Goal: Complete application form: Complete application form

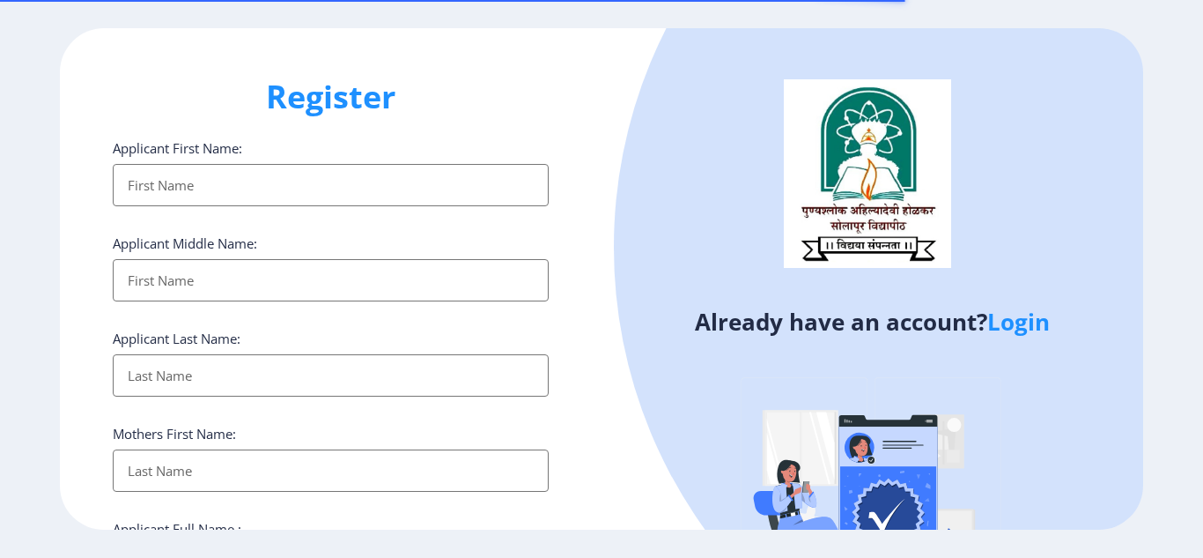
select select
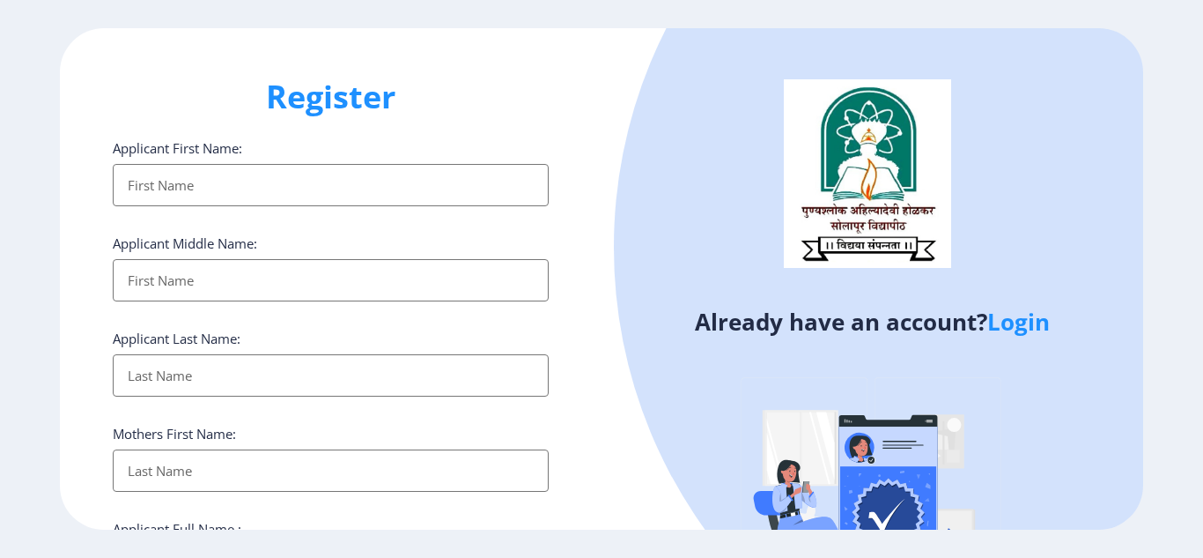
click at [1015, 330] on link "Login" at bounding box center [1019, 322] width 63 height 32
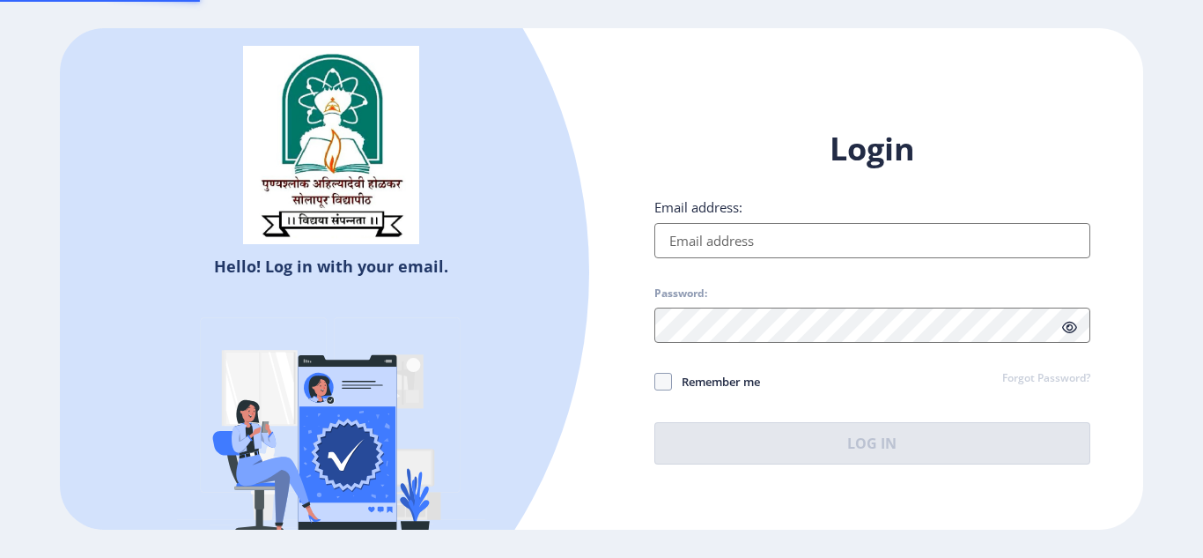
type input "[EMAIL_ADDRESS][DOMAIN_NAME]"
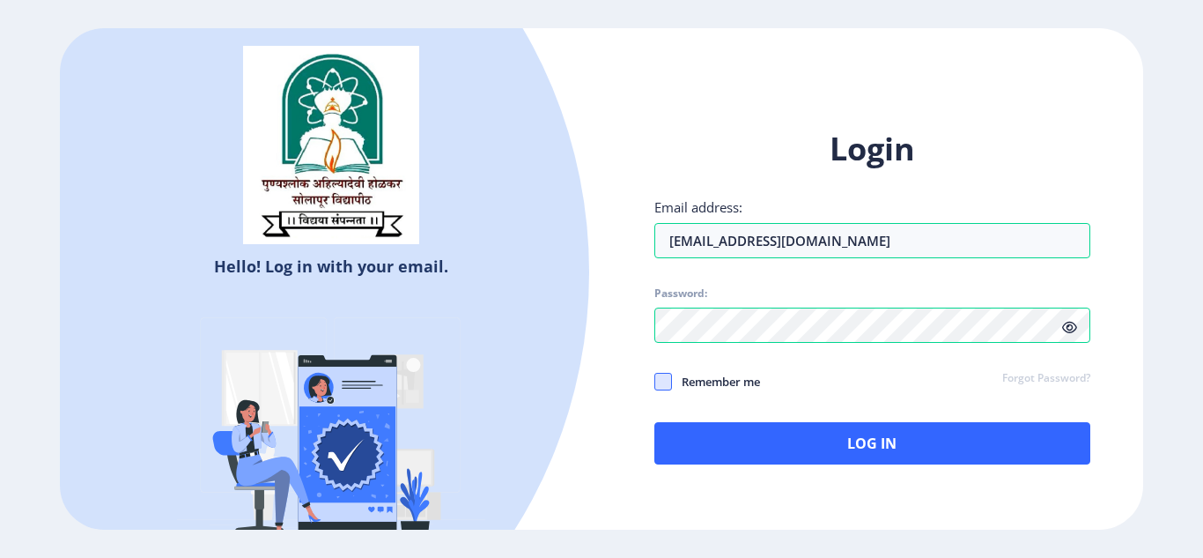
click at [655, 387] on span at bounding box center [664, 382] width 18 height 18
click at [655, 381] on input "Remember me" at bounding box center [655, 381] width 1 height 1
checkbox input "true"
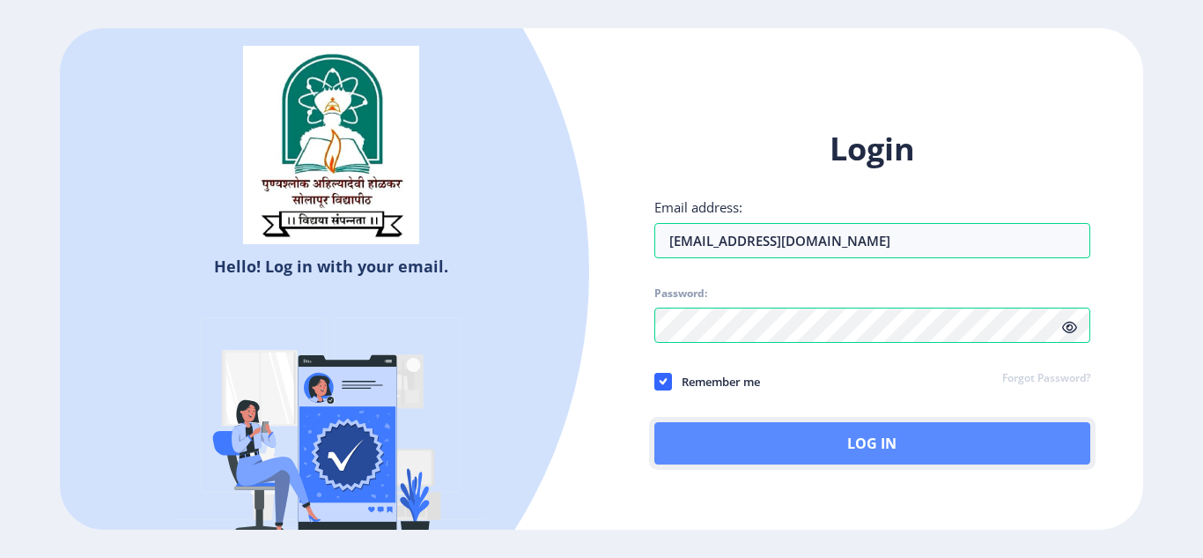
click at [861, 443] on button "Log In" at bounding box center [873, 443] width 436 height 42
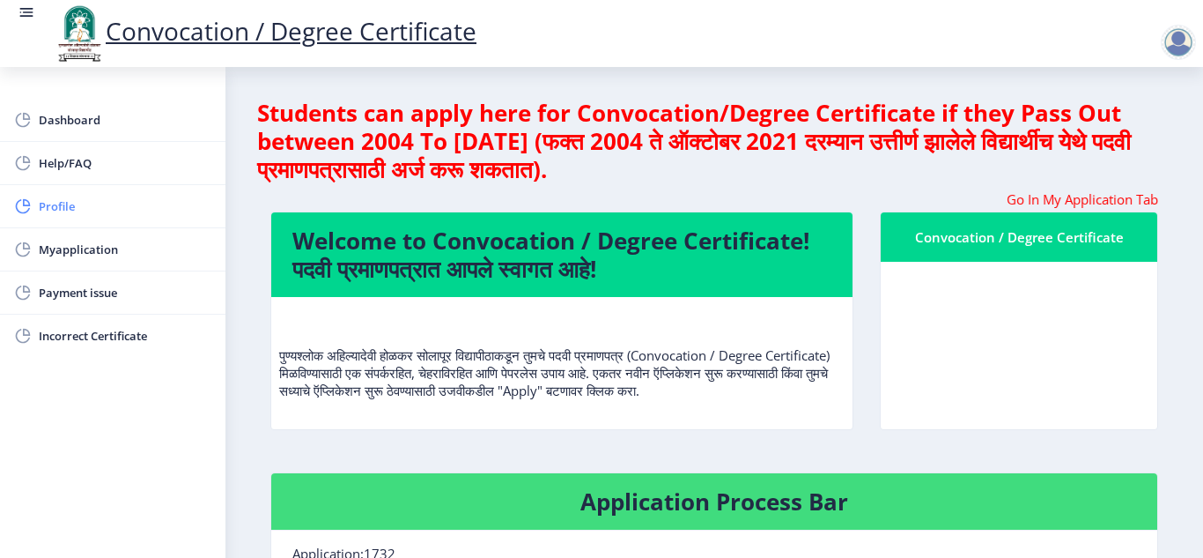
click at [72, 213] on span "Profile" at bounding box center [125, 206] width 173 height 21
select select
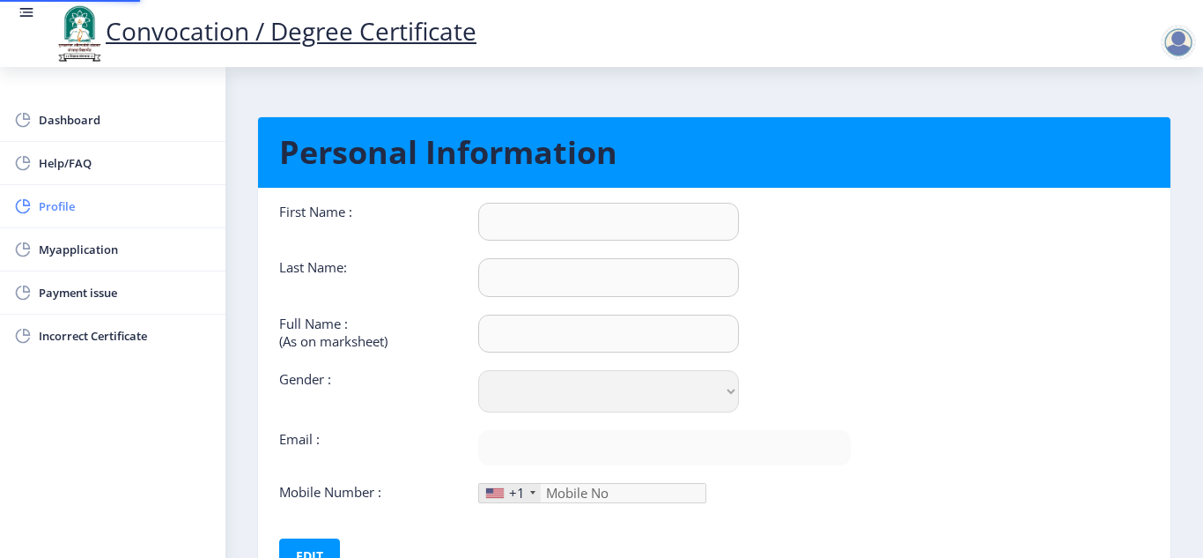
type input "[PERSON_NAME]"
type input "[PERSON_NAME] [PERSON_NAME]"
select select "[DEMOGRAPHIC_DATA]"
type input "[EMAIL_ADDRESS][DOMAIN_NAME]"
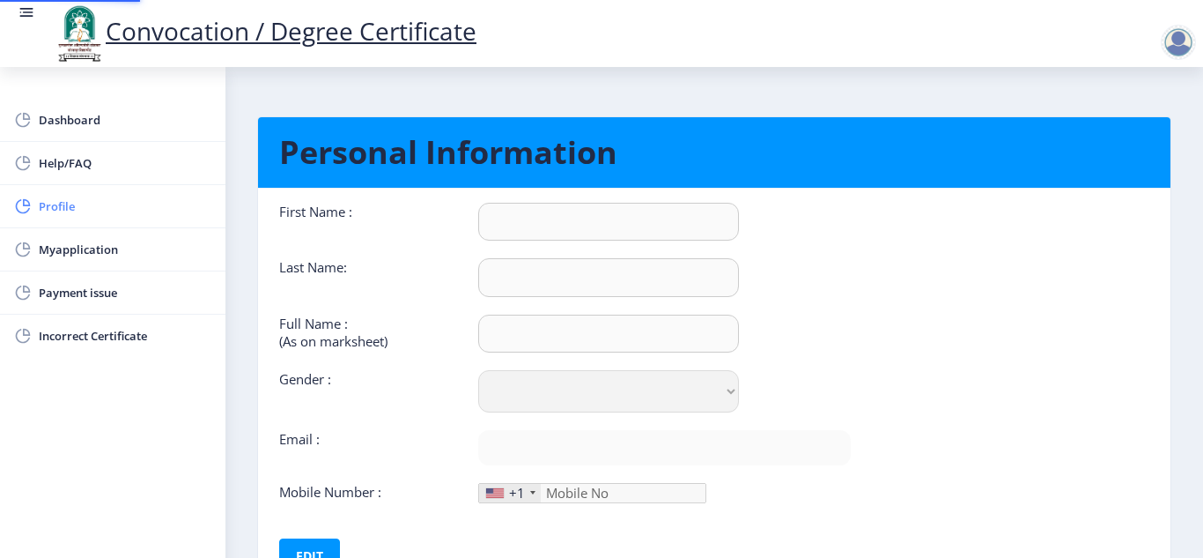
type input "9922560329"
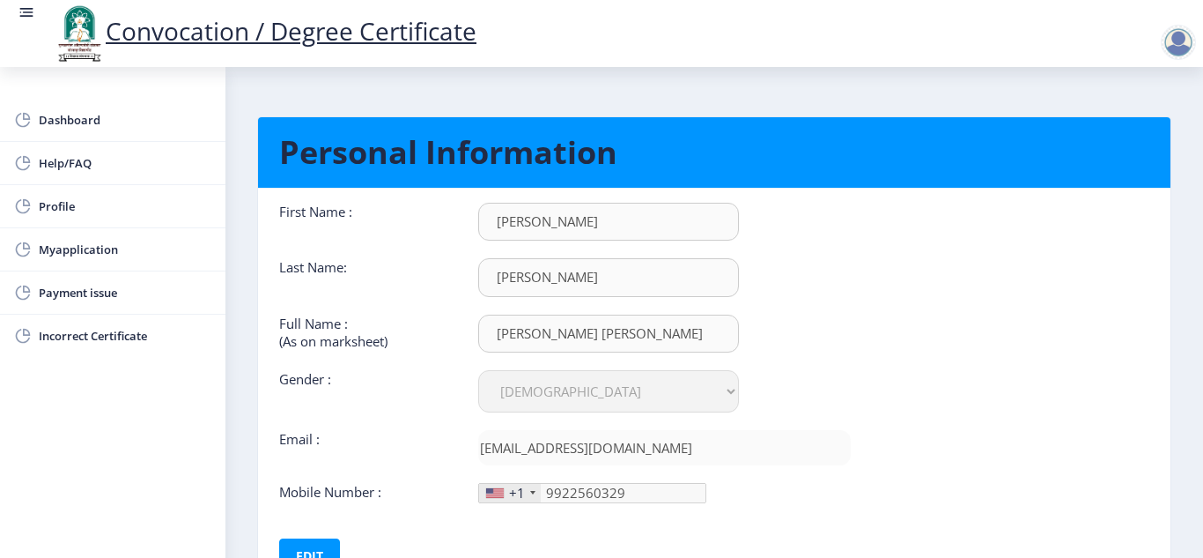
click at [533, 495] on div "+1" at bounding box center [510, 493] width 62 height 19
click at [530, 492] on div at bounding box center [532, 493] width 5 height 4
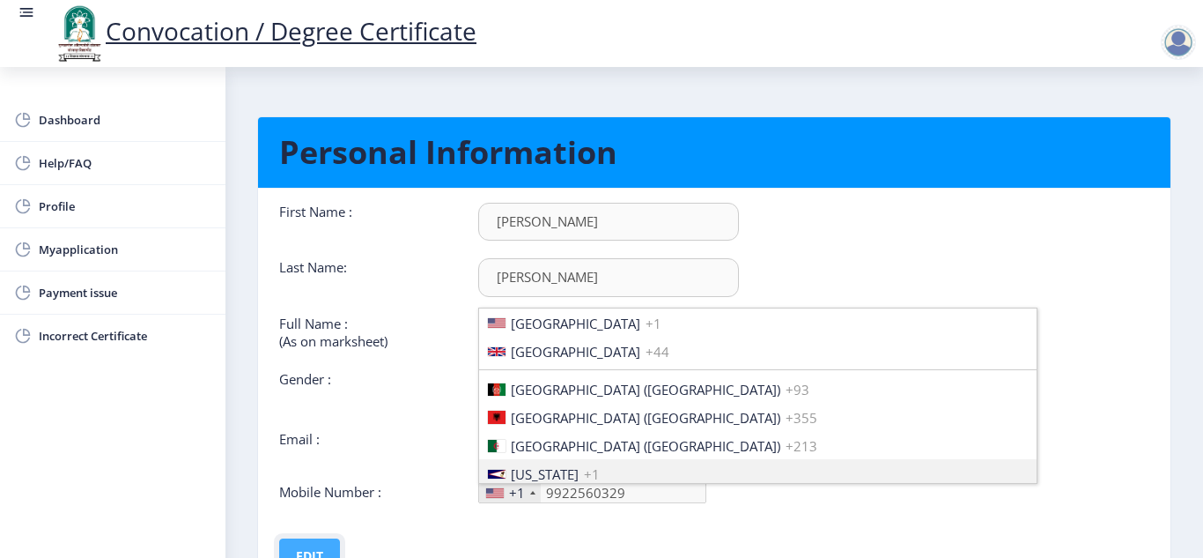
click at [313, 546] on button "Edit" at bounding box center [309, 555] width 61 height 35
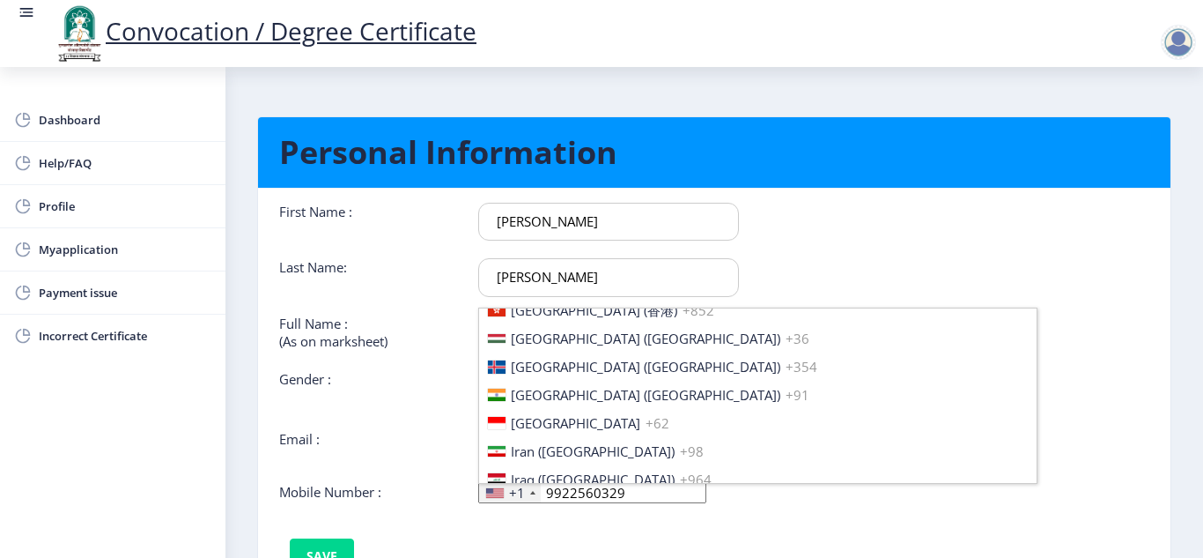
scroll to position [2792, 0]
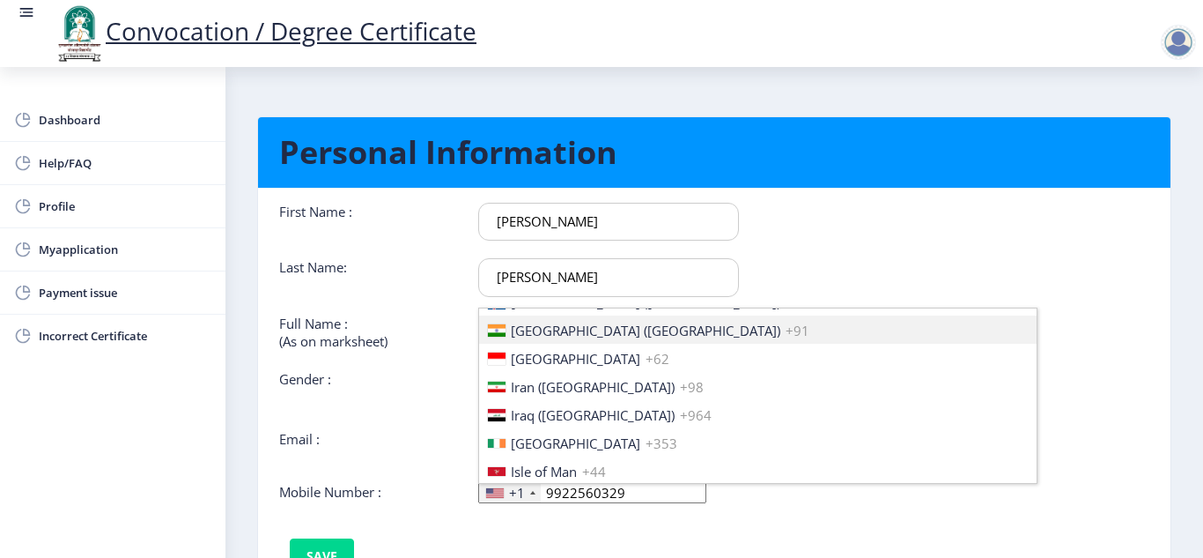
click at [532, 328] on span "[GEOGRAPHIC_DATA] ([GEOGRAPHIC_DATA])" at bounding box center [646, 331] width 270 height 18
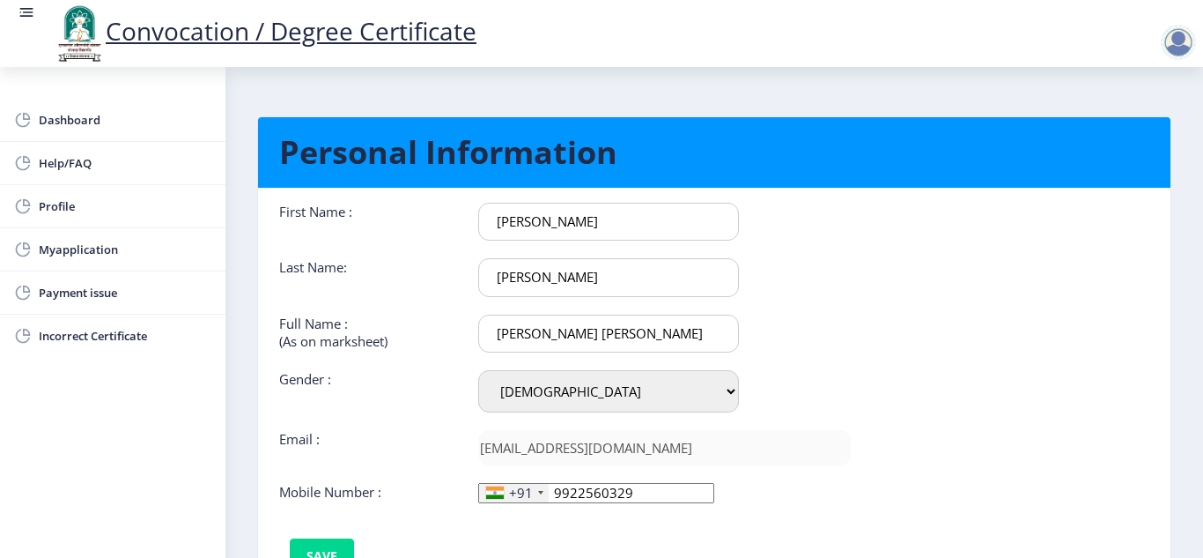
click at [572, 538] on div "First Name : [PERSON_NAME] Last Name: [PERSON_NAME] Full Name : (As on markshee…" at bounding box center [565, 388] width 598 height 371
click at [1066, 402] on nb-card-body "First Name : [PERSON_NAME] Last Name: [PERSON_NAME] Full Name : (As on markshee…" at bounding box center [714, 388] width 939 height 399
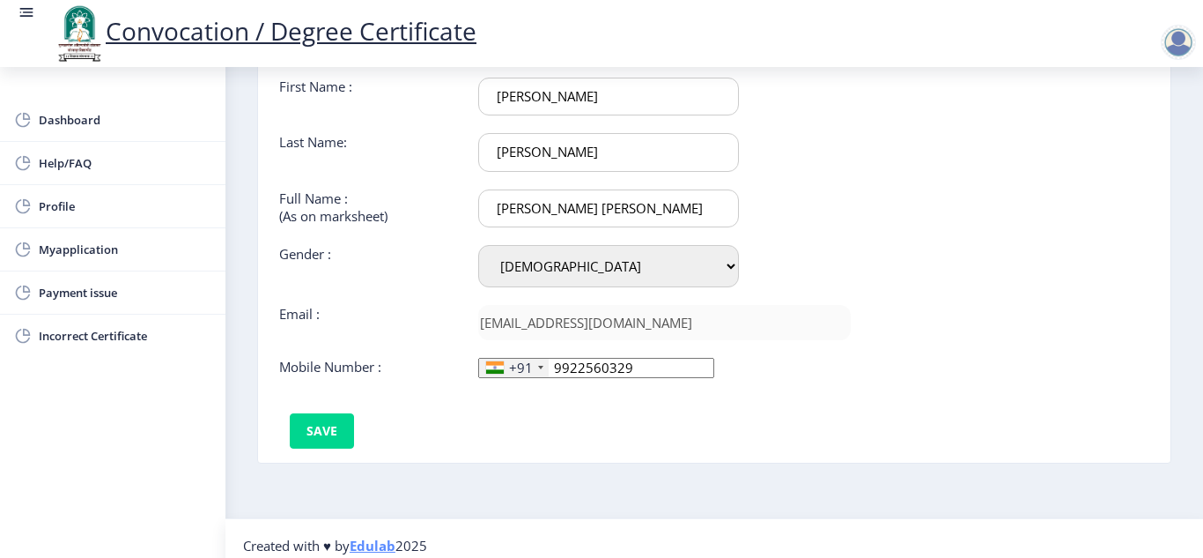
scroll to position [139, 0]
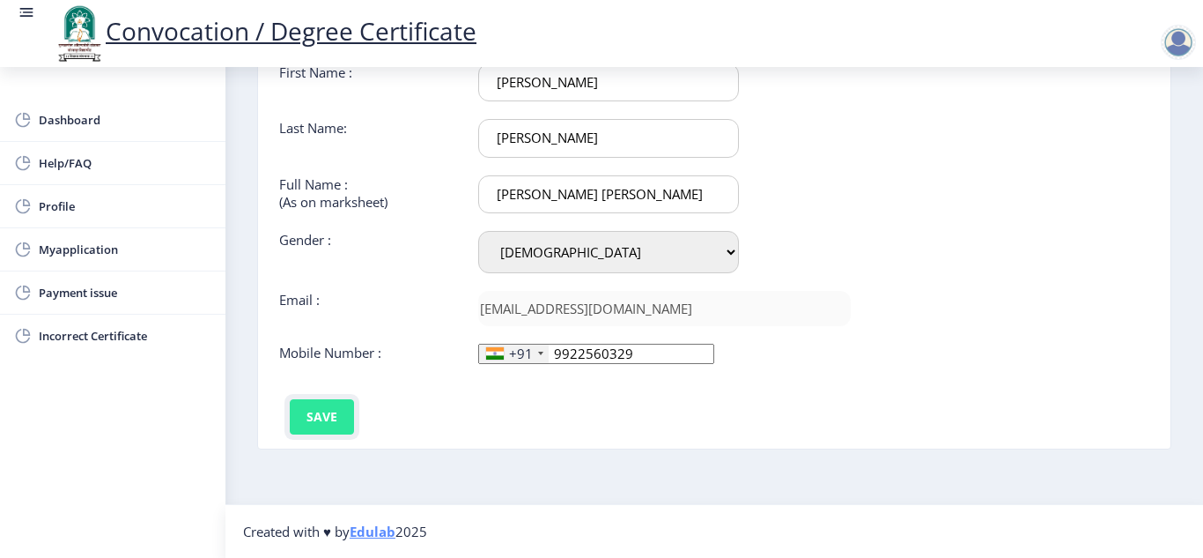
click at [315, 424] on button "Save" at bounding box center [322, 416] width 64 height 35
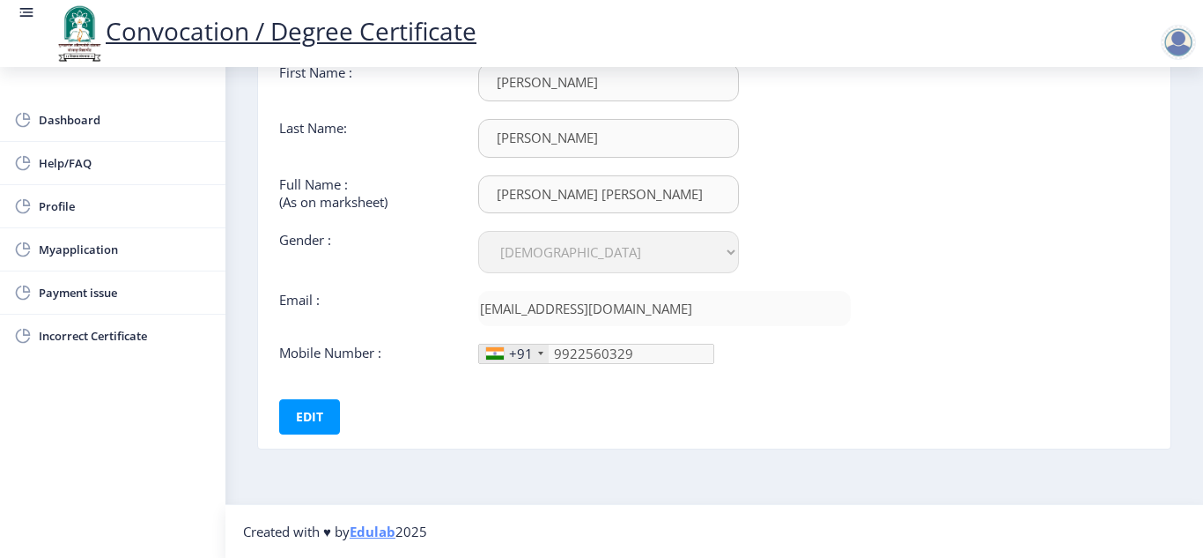
click at [875, 410] on nb-card-body "First Name : [PERSON_NAME] Last Name: [PERSON_NAME] Full Name : (As on markshee…" at bounding box center [714, 248] width 939 height 399
click at [61, 248] on span "Myapplication" at bounding box center [125, 249] width 173 height 21
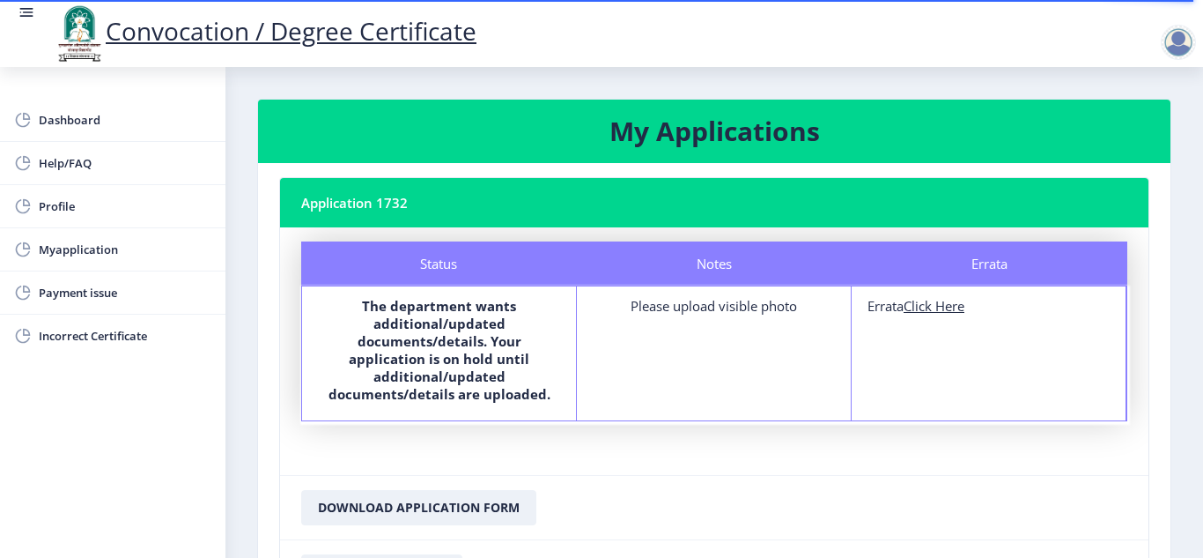
click at [625, 481] on nb-card-footer "Download Application Form" at bounding box center [714, 507] width 869 height 64
click at [65, 161] on span "Help/FAQ" at bounding box center [125, 162] width 173 height 21
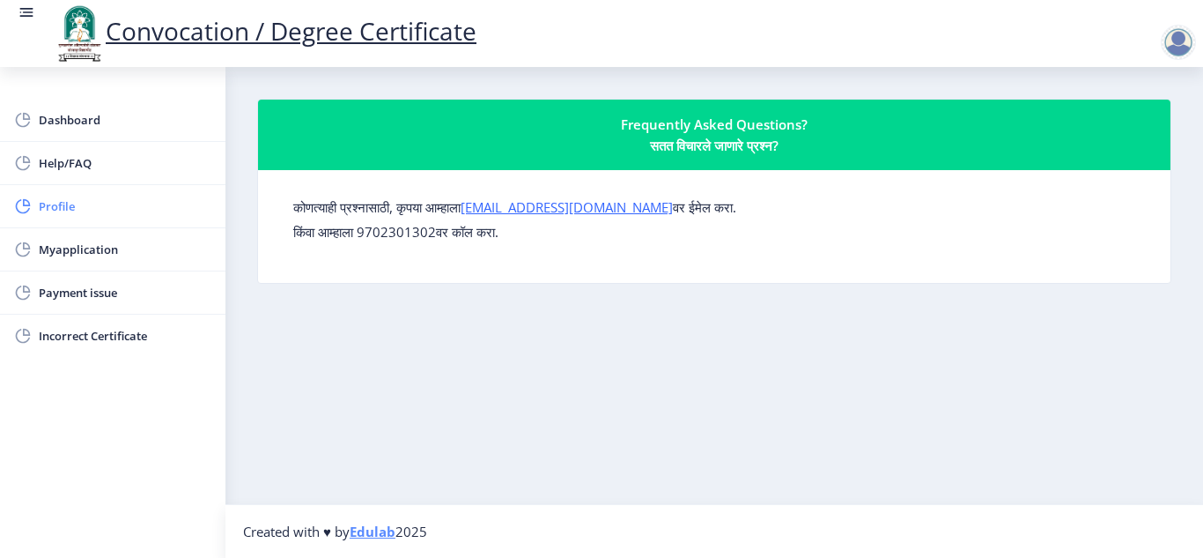
click at [79, 208] on span "Profile" at bounding box center [125, 206] width 173 height 21
select select "[DEMOGRAPHIC_DATA]"
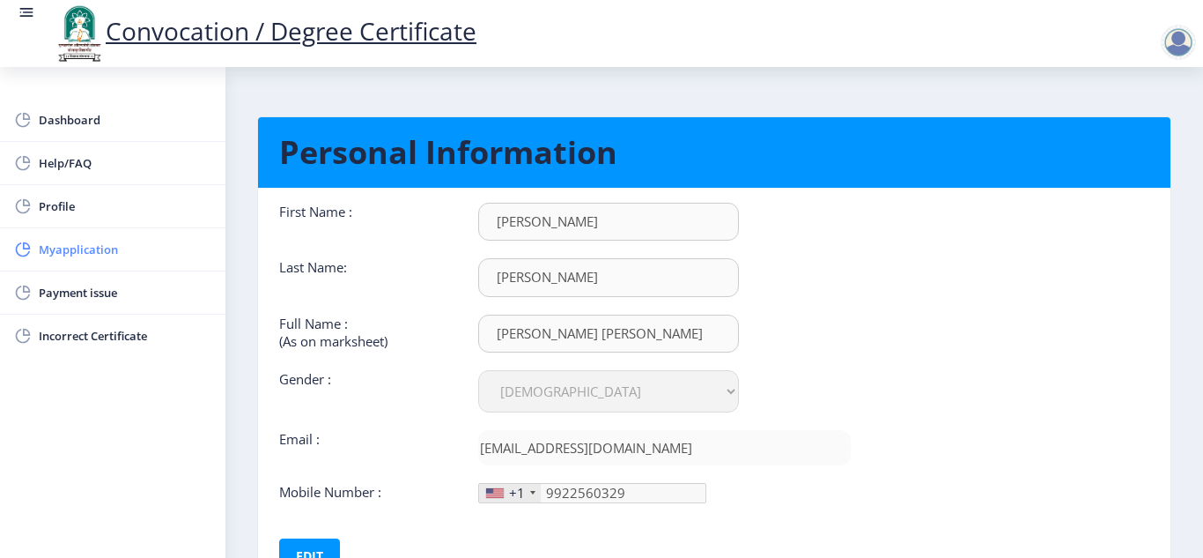
click at [71, 258] on span "Myapplication" at bounding box center [125, 249] width 173 height 21
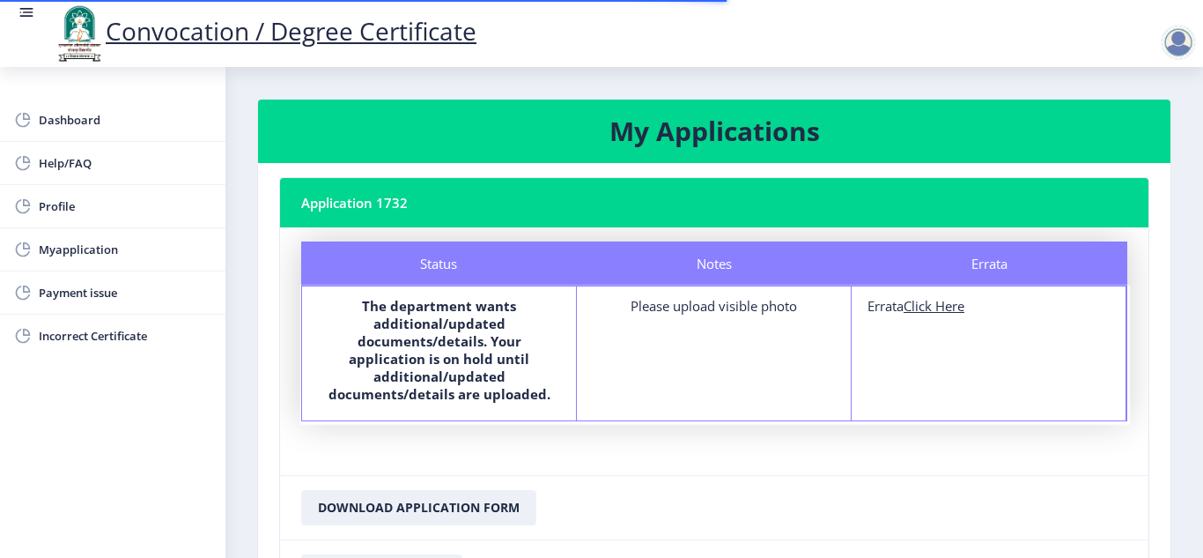
click at [662, 307] on div "Please upload visible photo" at bounding box center [714, 306] width 242 height 18
click at [816, 475] on nb-card-footer "Download Application Form" at bounding box center [714, 507] width 869 height 64
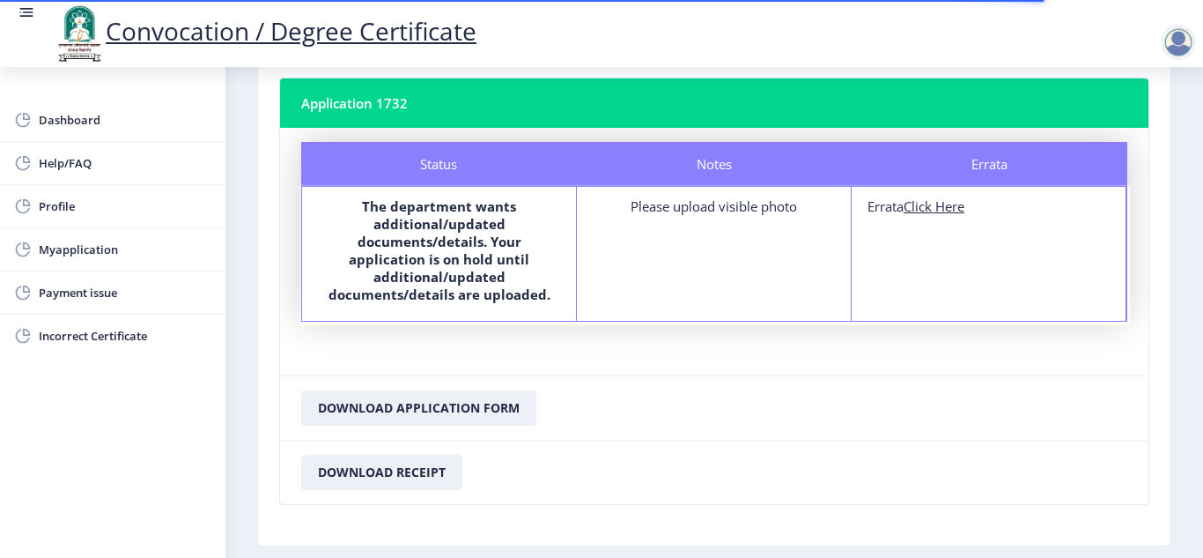
scroll to position [161, 0]
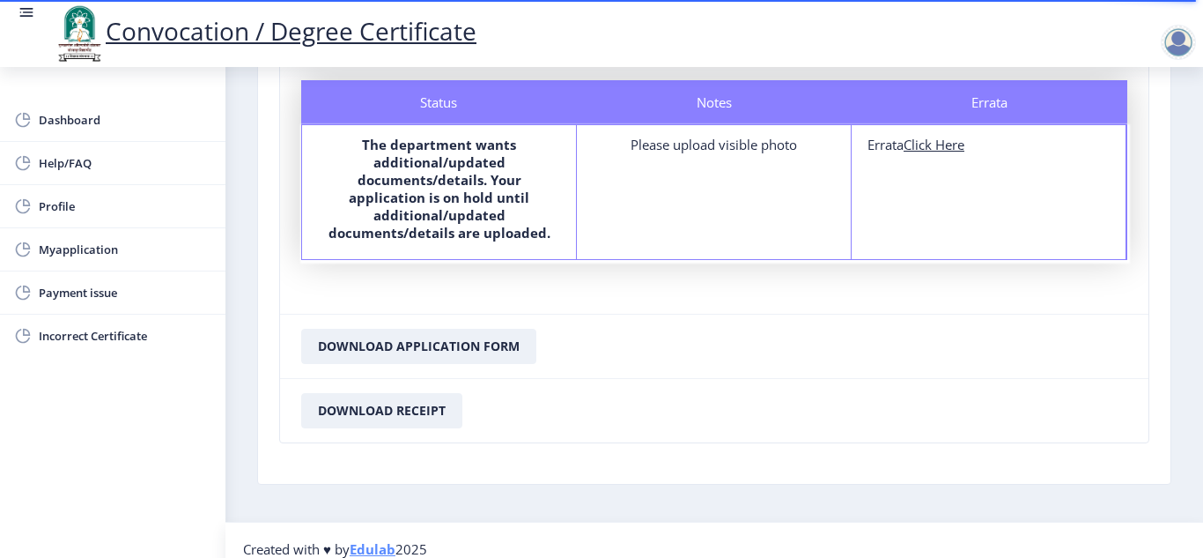
click at [785, 149] on div "Please upload visible photo" at bounding box center [714, 145] width 242 height 18
click at [937, 151] on u "Click Here" at bounding box center [934, 145] width 61 height 18
select select
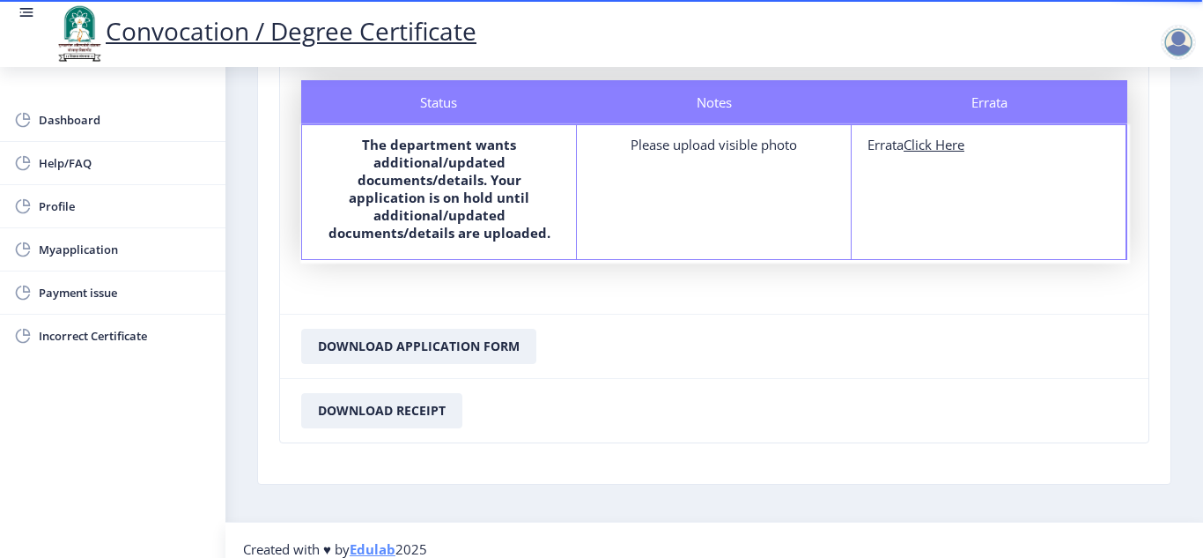
select select
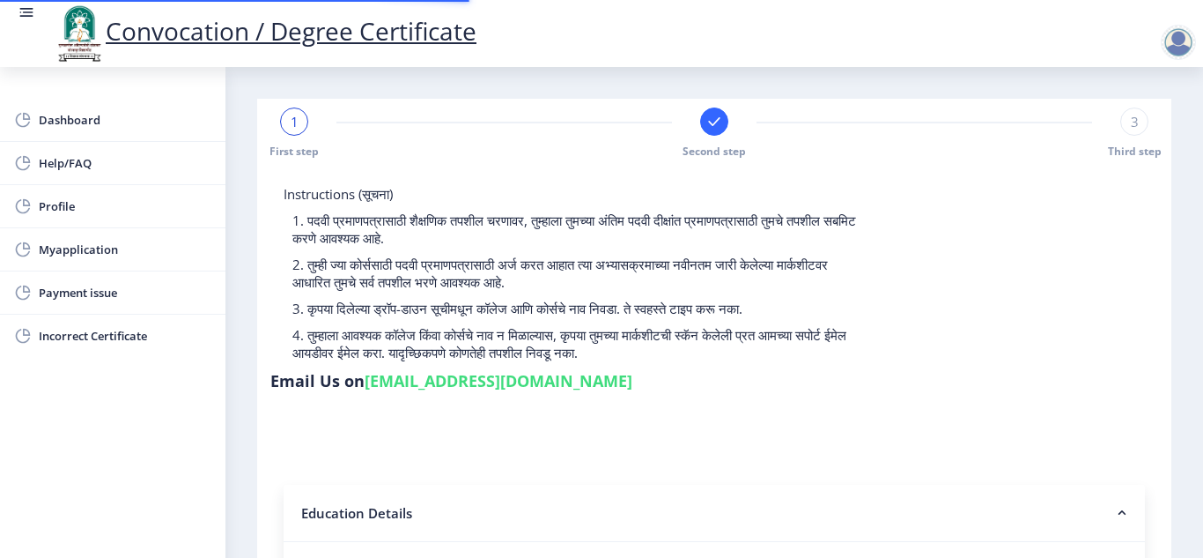
type input "P3754"
select select "External"
select select "2025"
select select "March"
select select "FIRST CLASS"
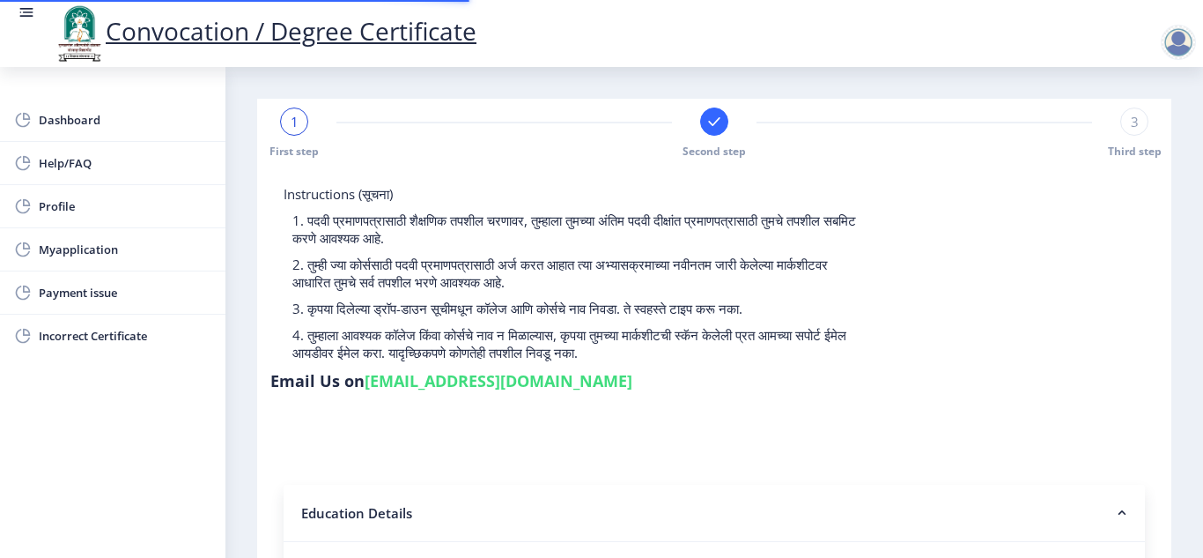
type input "P3754"
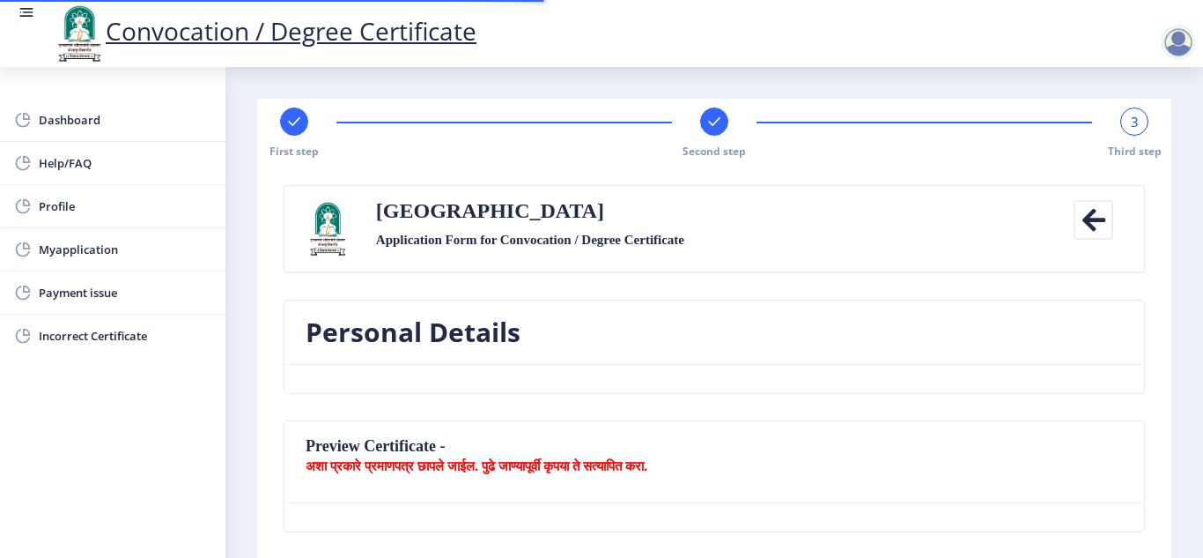
click at [937, 151] on div "First step Second step 3 Third step" at bounding box center [714, 132] width 897 height 51
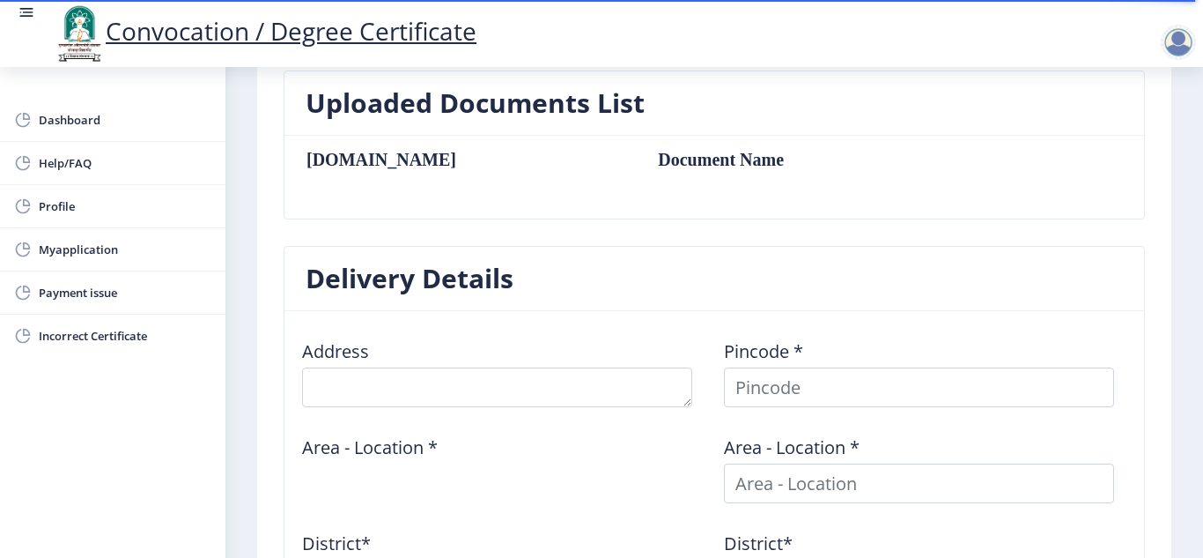
scroll to position [856, 0]
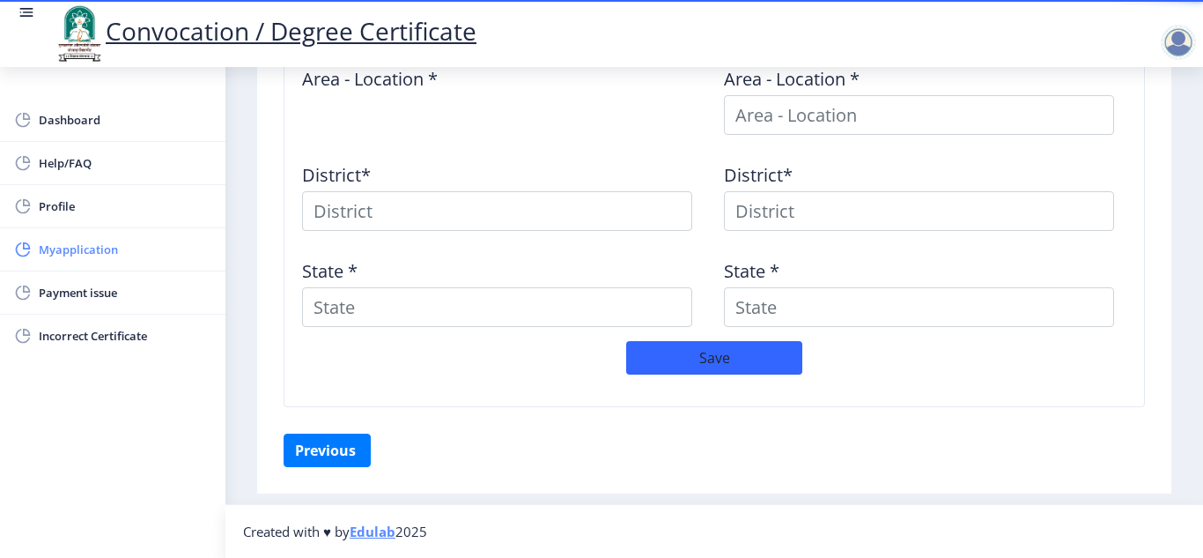
click at [109, 249] on span "Myapplication" at bounding box center [125, 249] width 173 height 21
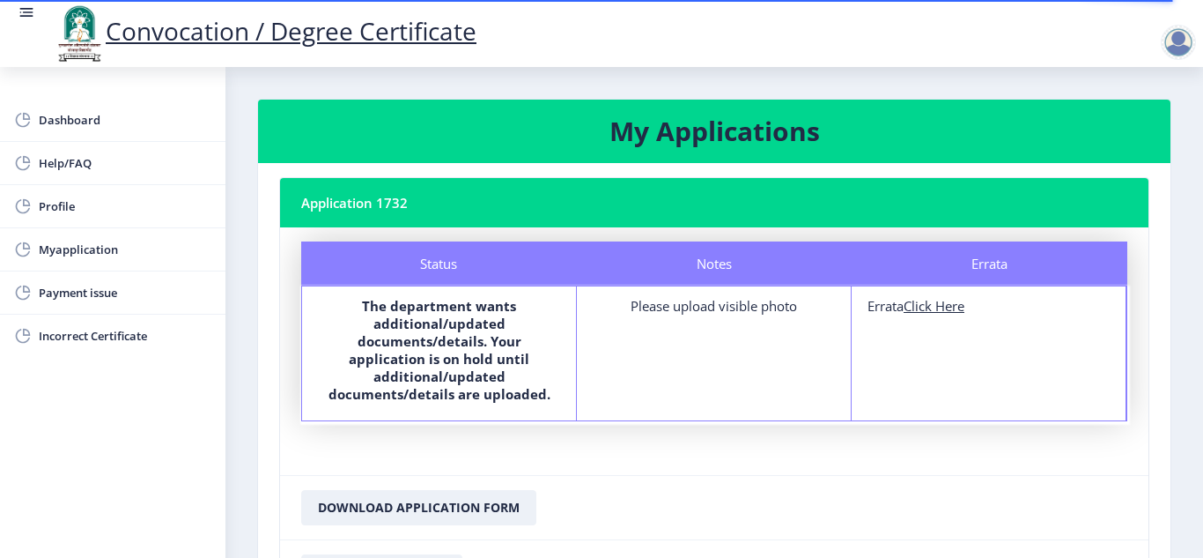
click at [925, 312] on u "Click Here" at bounding box center [934, 306] width 61 height 18
select select
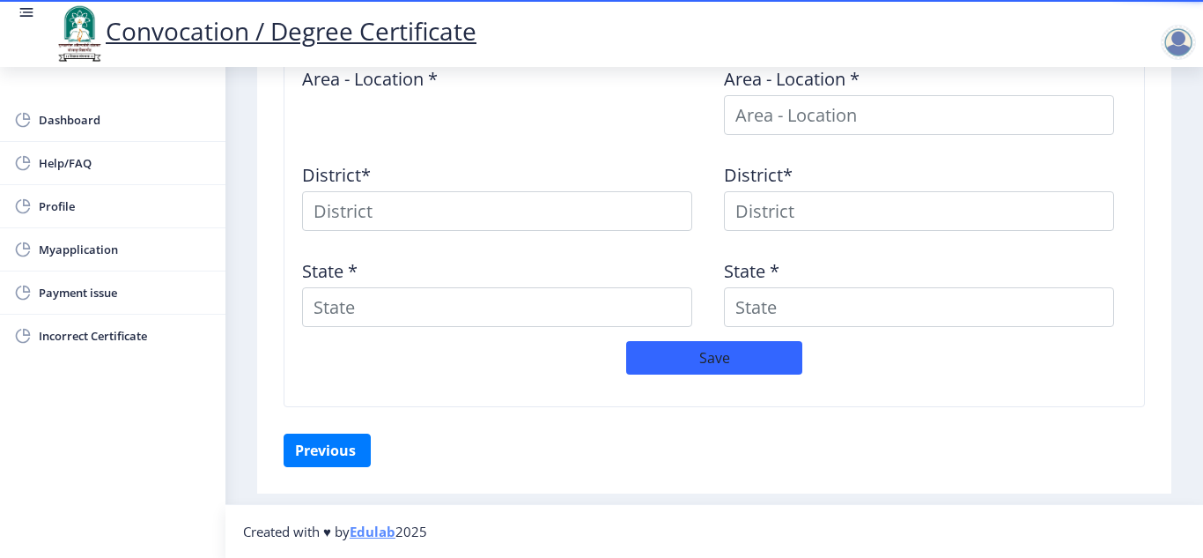
scroll to position [368, 0]
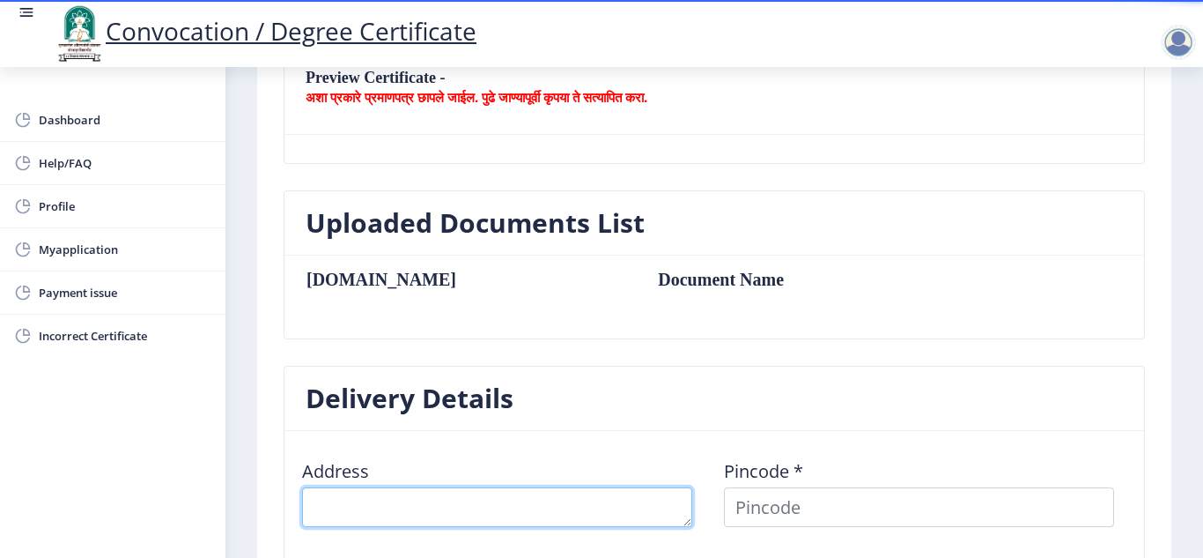
click at [391, 510] on textarea at bounding box center [497, 507] width 390 height 40
type textarea "NEAR KAIKADI MAHARAJ MATH [GEOGRAPHIC_DATA] [GEOGRAPHIC_DATA]"
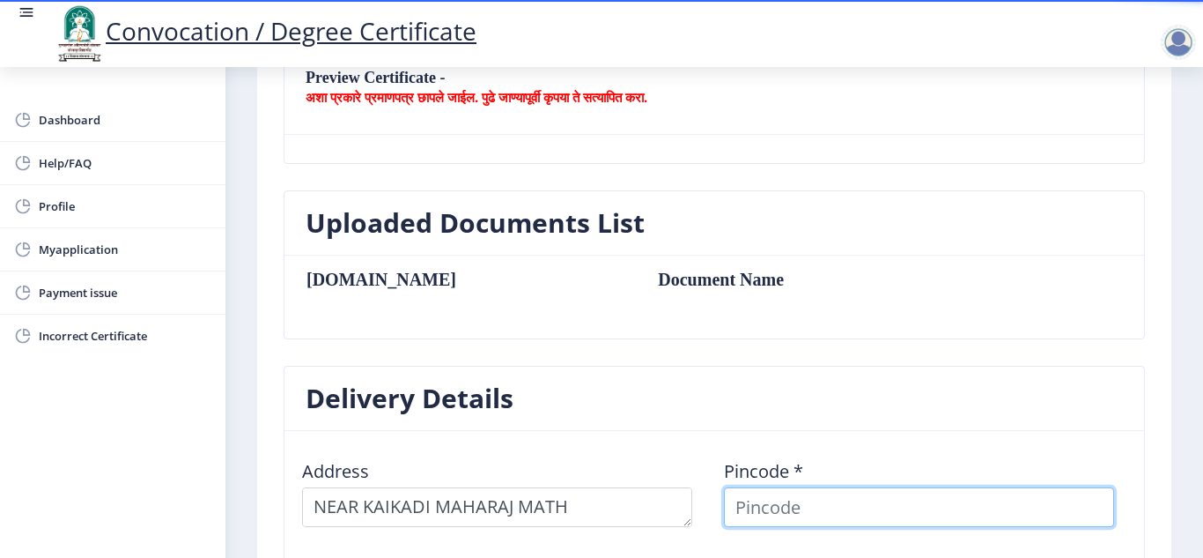
type input "[PERSON_NAME]"
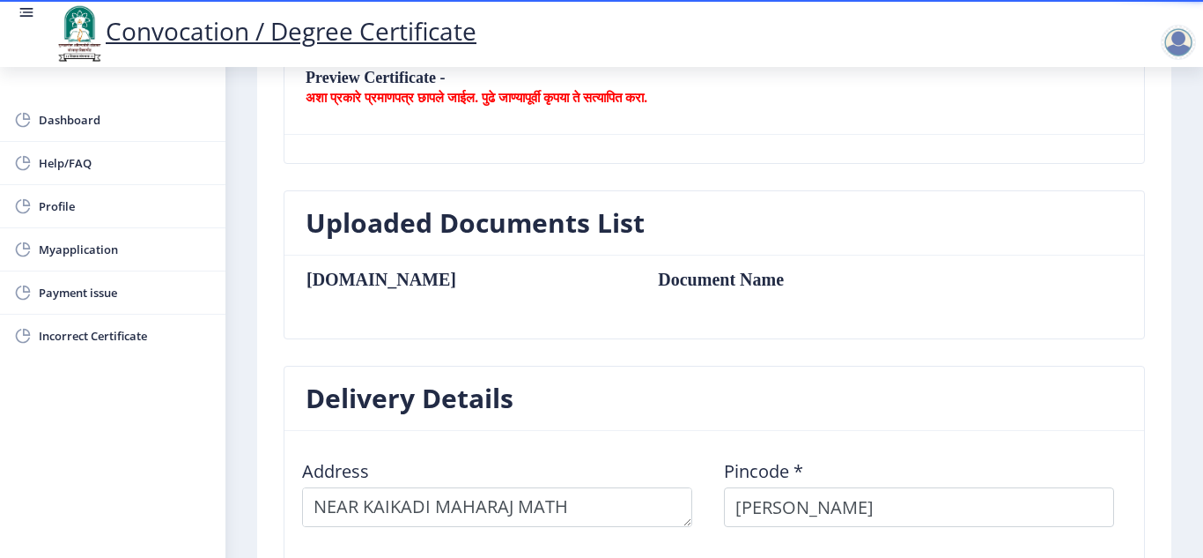
type input "[PERSON_NAME]"
type input "[GEOGRAPHIC_DATA]"
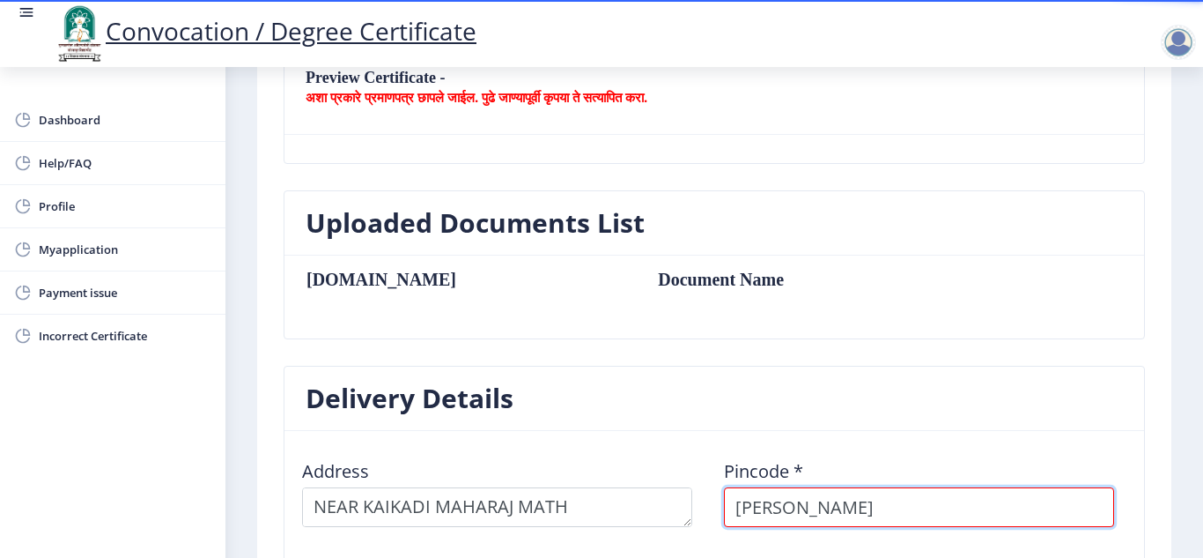
click at [846, 513] on input "[PERSON_NAME]" at bounding box center [919, 507] width 390 height 40
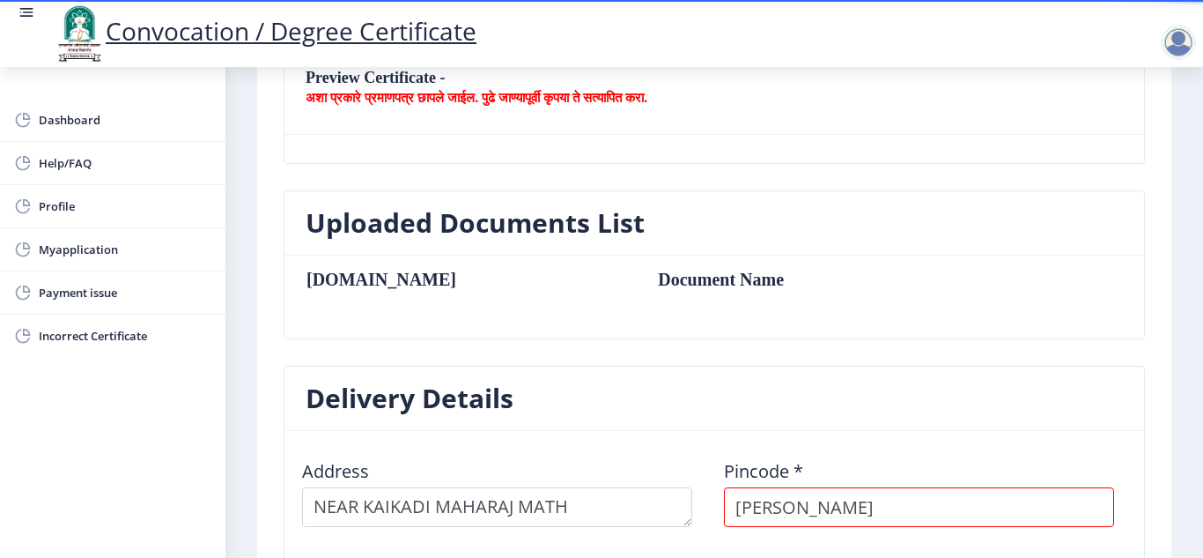
click at [1180, 537] on nb-layout-column "First step Second step 3 Third step Solapur University Application Form for Con…" at bounding box center [715, 306] width 978 height 1215
click at [1116, 419] on nb-card-header "Delivery Details" at bounding box center [715, 398] width 860 height 64
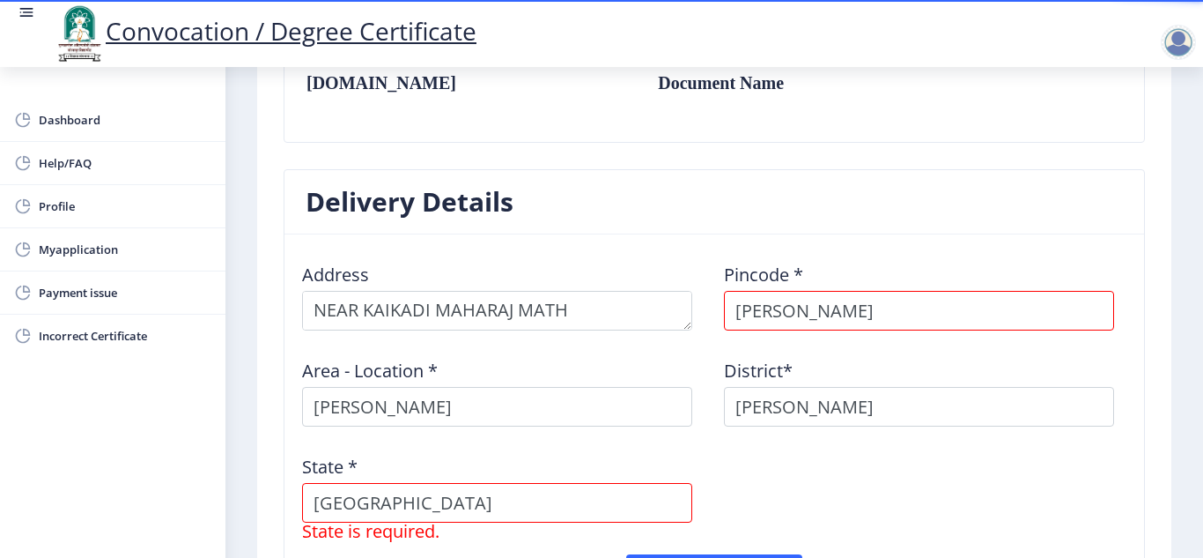
scroll to position [580, 0]
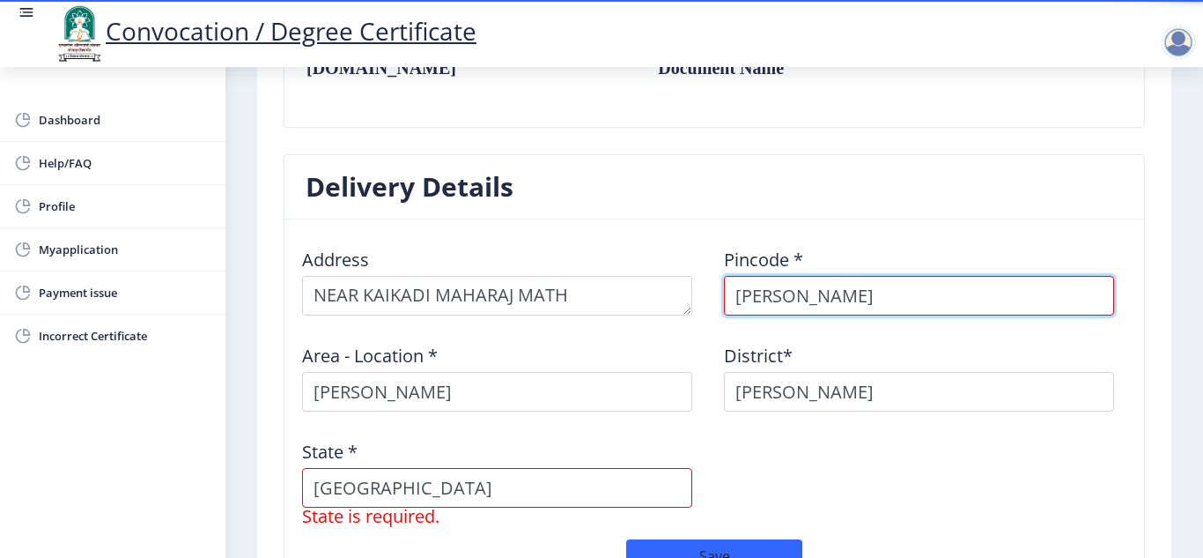
click at [847, 297] on input "[PERSON_NAME]" at bounding box center [919, 296] width 390 height 40
drag, startPoint x: 847, startPoint y: 300, endPoint x: 730, endPoint y: 307, distance: 117.4
click at [730, 307] on input "[PERSON_NAME]" at bounding box center [919, 296] width 390 height 40
type input "413304"
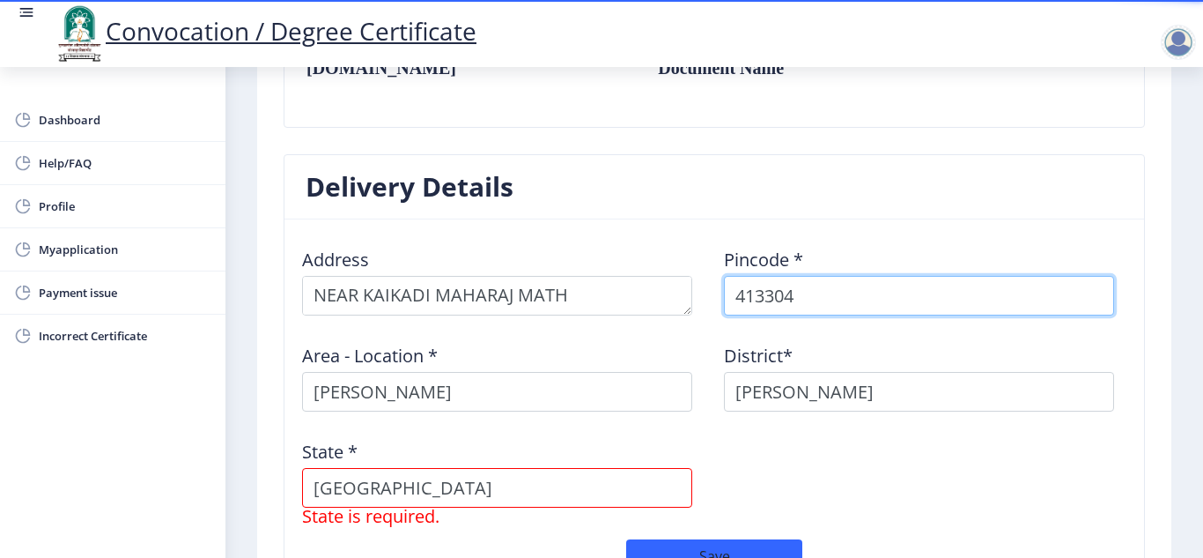
select select
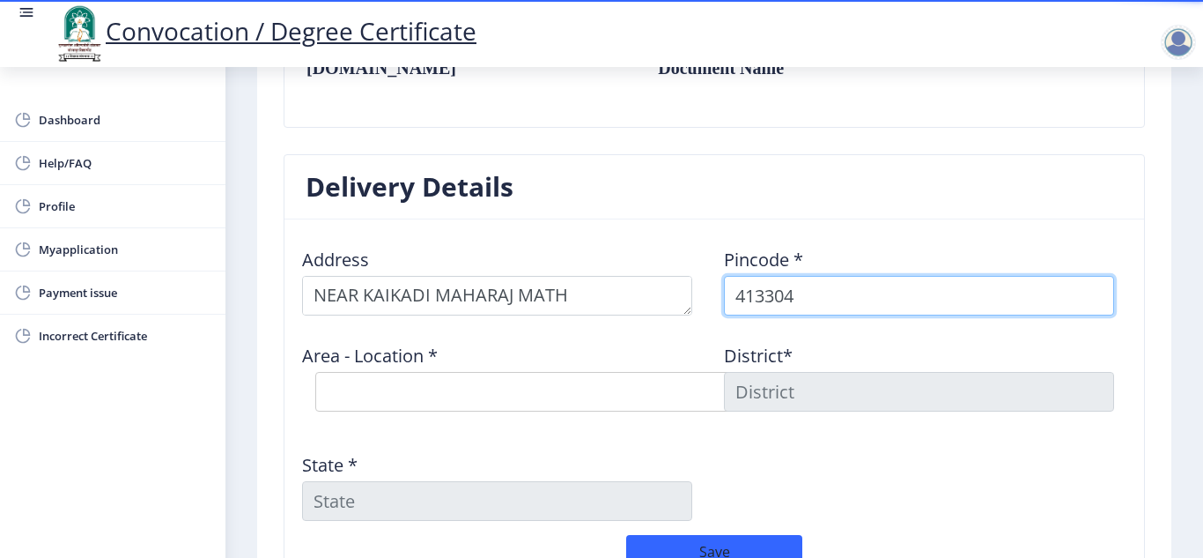
type input "413304"
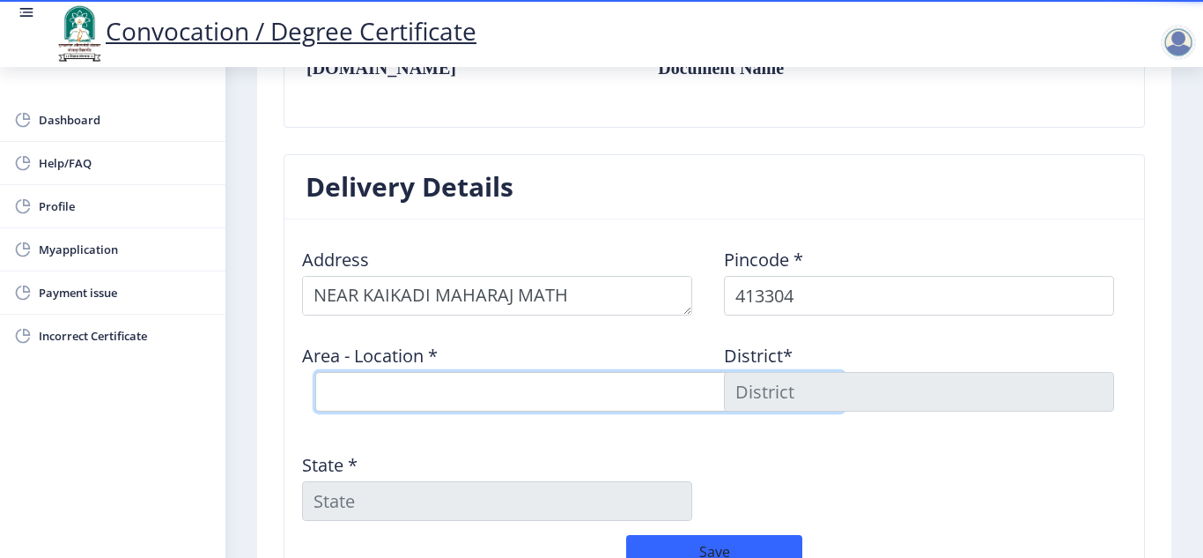
click at [397, 389] on select "Select Area Location Adhiv [PERSON_NAME] B.O Anawali B.O Babhulgaon B.O Bhandis…" at bounding box center [579, 392] width 529 height 40
select select "20: Object"
click at [315, 372] on select "Select Area Location Adhiv [PERSON_NAME] B.O Anawali B.O Babhulgaon B.O Bhandis…" at bounding box center [579, 392] width 529 height 40
type input "SOLAPUR"
type input "[GEOGRAPHIC_DATA]"
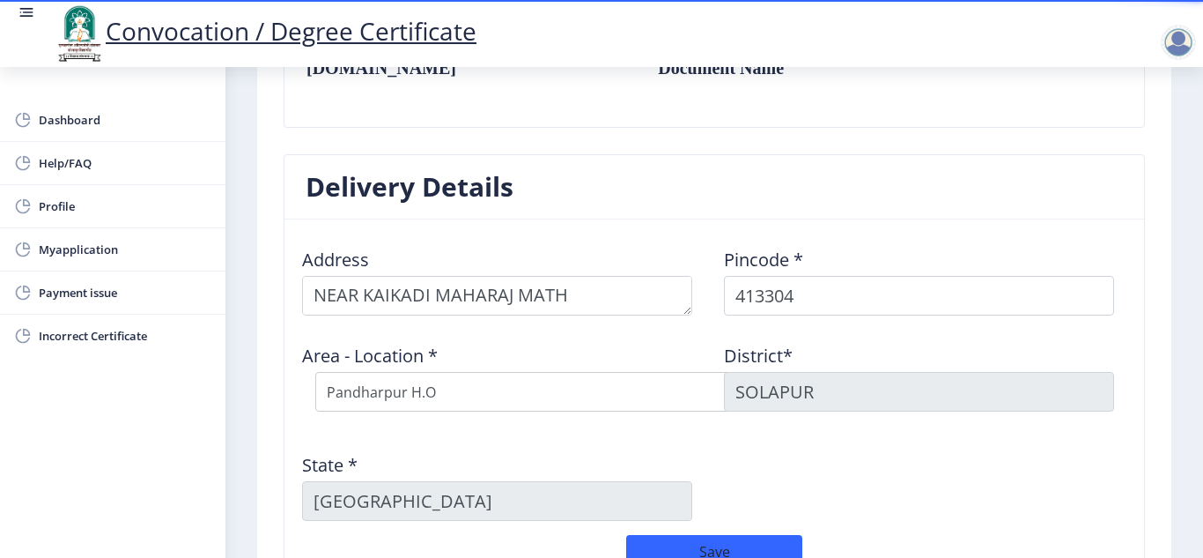
click at [675, 447] on div "State * [GEOGRAPHIC_DATA]" at bounding box center [503, 480] width 422 height 82
click at [1051, 509] on div "Address Pincode * 413304 Area - Location * Select Area Location Adhiv [PERSON_N…" at bounding box center [714, 383] width 844 height 301
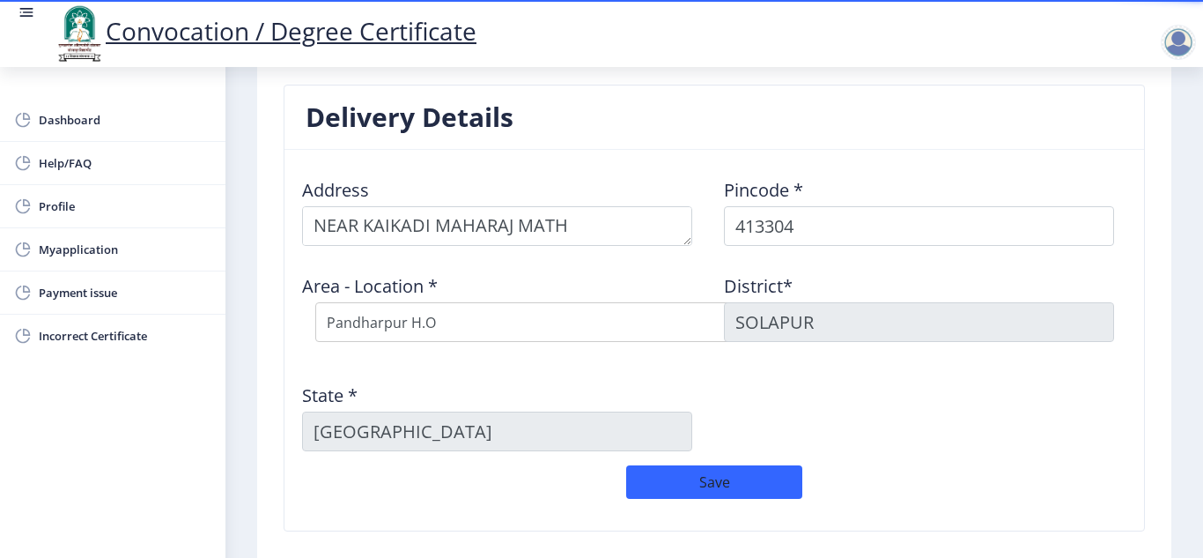
scroll to position [650, 0]
click at [714, 485] on button "Save" at bounding box center [714, 480] width 176 height 33
click at [82, 253] on span "Myapplication" at bounding box center [125, 249] width 173 height 21
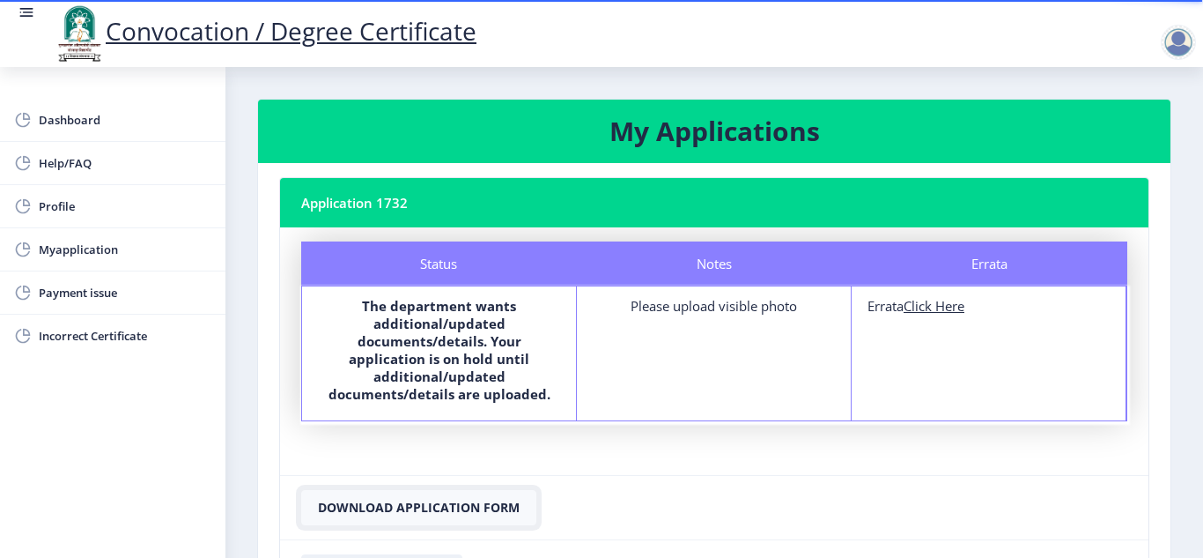
click at [470, 492] on button "Download Application Form" at bounding box center [418, 507] width 235 height 35
